Goal: Transaction & Acquisition: Purchase product/service

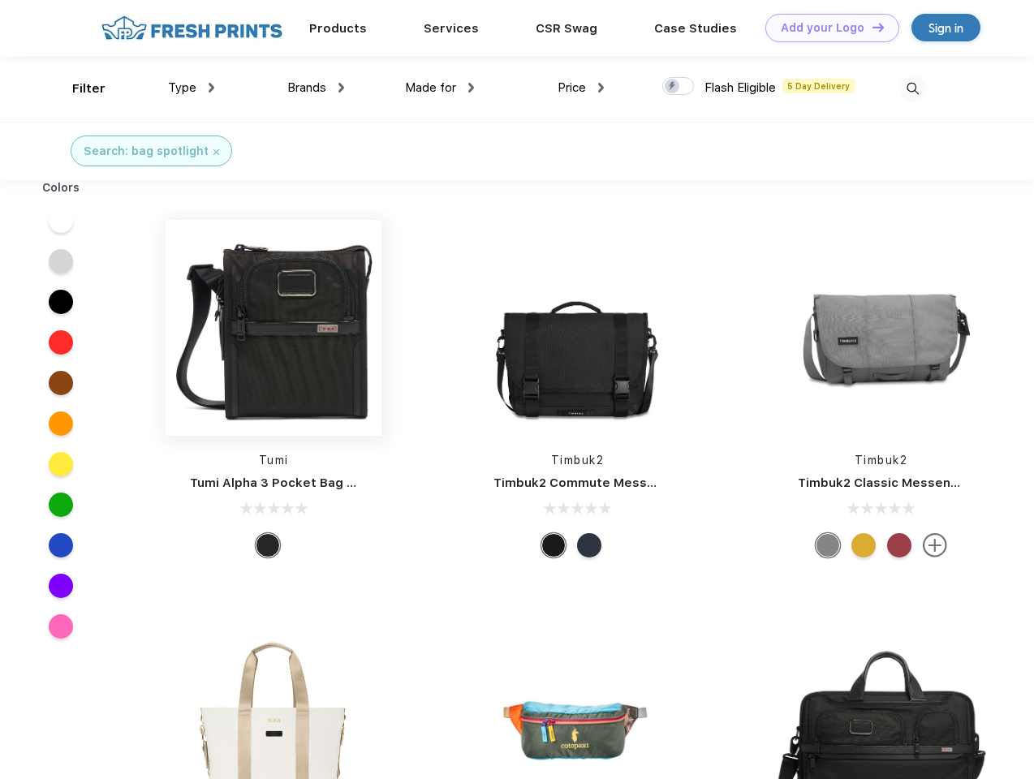
scroll to position [1, 0]
click at [826, 28] on link "Add your Logo Design Tool" at bounding box center [832, 28] width 134 height 28
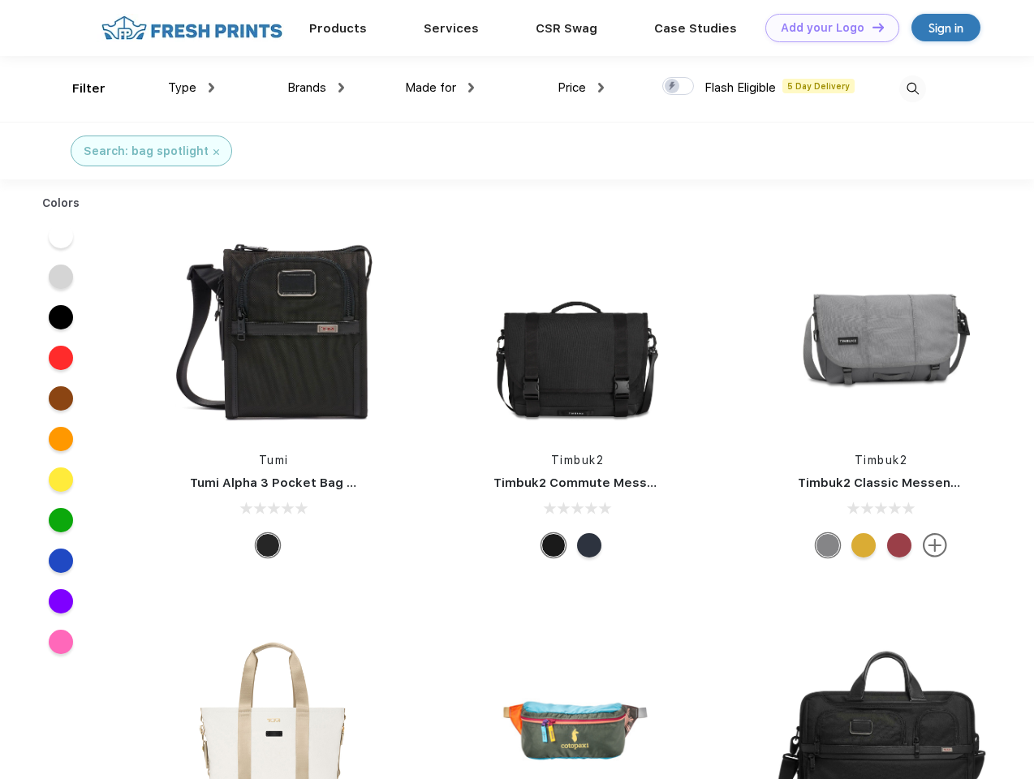
click at [0, 0] on div "Design Tool" at bounding box center [0, 0] width 0 height 0
click at [871, 27] on link "Add your Logo Design Tool" at bounding box center [832, 28] width 134 height 28
click at [78, 88] on div "Filter" at bounding box center [88, 89] width 33 height 19
click at [192, 88] on span "Type" at bounding box center [182, 87] width 28 height 15
click at [316, 88] on span "Brands" at bounding box center [306, 87] width 39 height 15
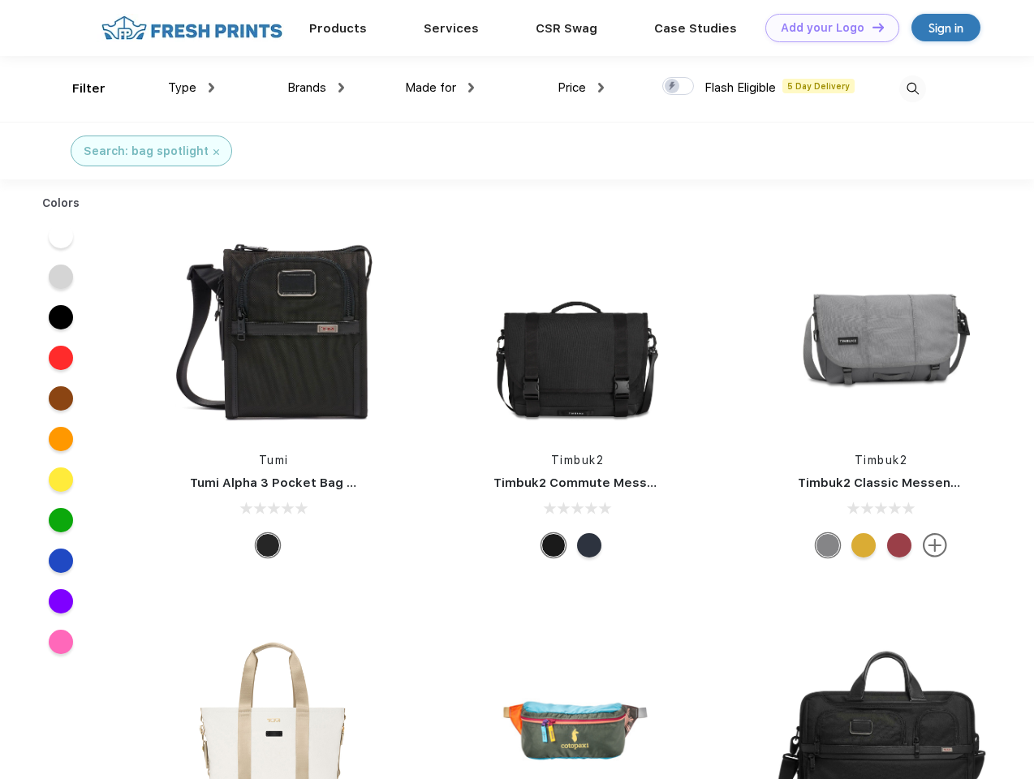
click at [440, 88] on span "Made for" at bounding box center [430, 87] width 51 height 15
click at [581, 88] on span "Price" at bounding box center [572, 87] width 28 height 15
click at [678, 87] on div at bounding box center [678, 86] width 32 height 18
click at [673, 87] on input "checkbox" at bounding box center [667, 81] width 11 height 11
click at [912, 88] on img at bounding box center [912, 88] width 27 height 27
